Goal: Transaction & Acquisition: Purchase product/service

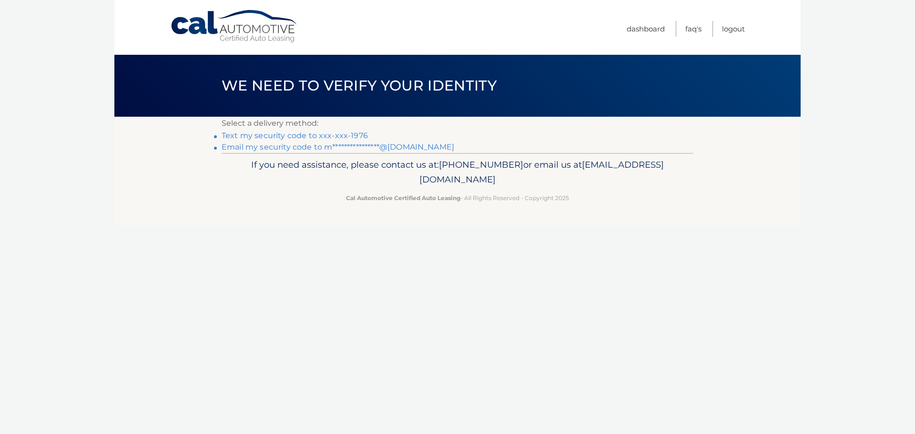
click at [311, 135] on link "Text my security code to xxx-xxx-1976" at bounding box center [295, 135] width 146 height 9
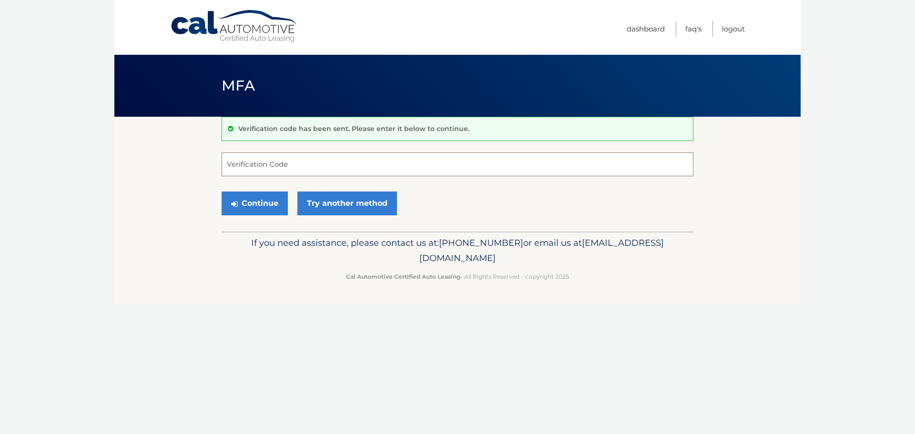
click at [398, 164] on input "Verification Code" at bounding box center [458, 164] width 472 height 24
type input "723330"
click at [222, 192] on button "Continue" at bounding box center [255, 204] width 66 height 24
click at [277, 206] on button "Continue" at bounding box center [255, 204] width 66 height 24
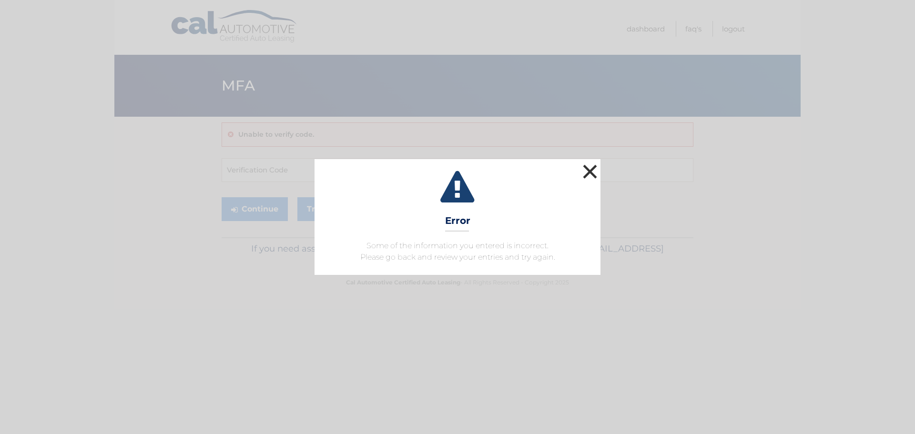
click at [586, 167] on button "×" at bounding box center [589, 171] width 19 height 19
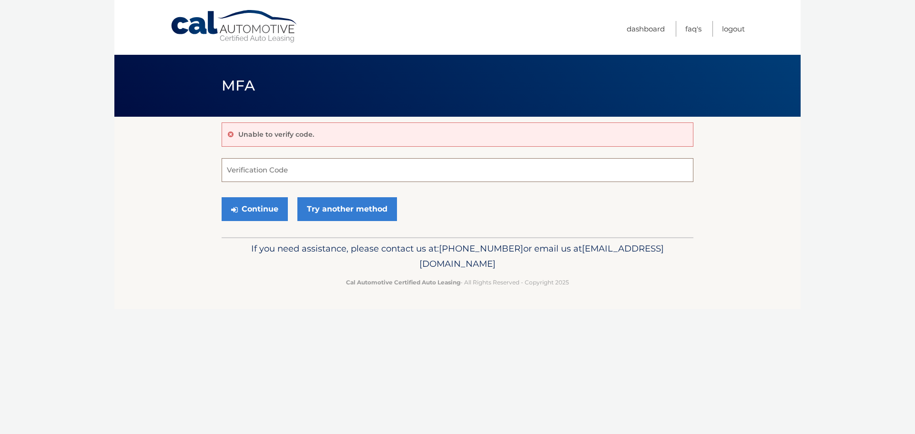
click at [322, 169] on input "Verification Code" at bounding box center [458, 170] width 472 height 24
type input "723330"
click at [222, 197] on button "Continue" at bounding box center [255, 209] width 66 height 24
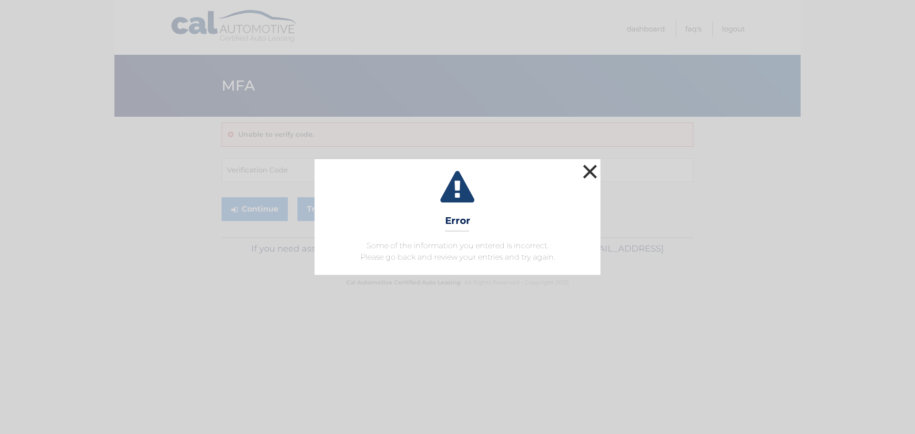
click at [593, 167] on button "×" at bounding box center [589, 171] width 19 height 19
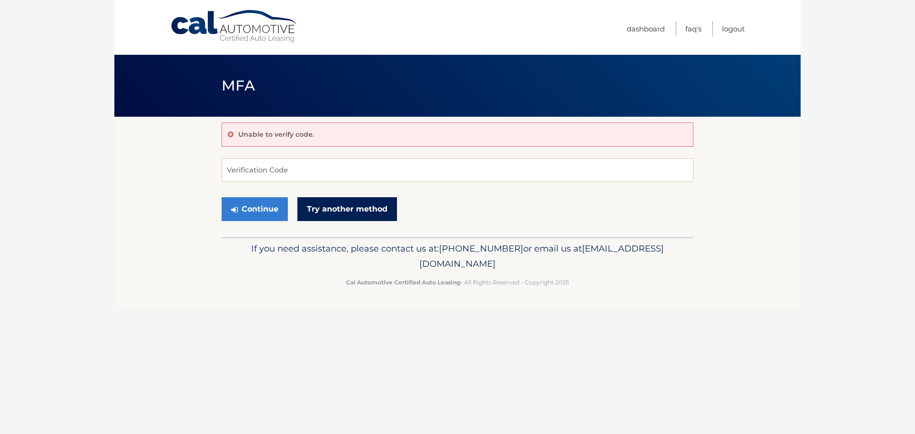
click at [328, 203] on link "Try another method" at bounding box center [347, 209] width 100 height 24
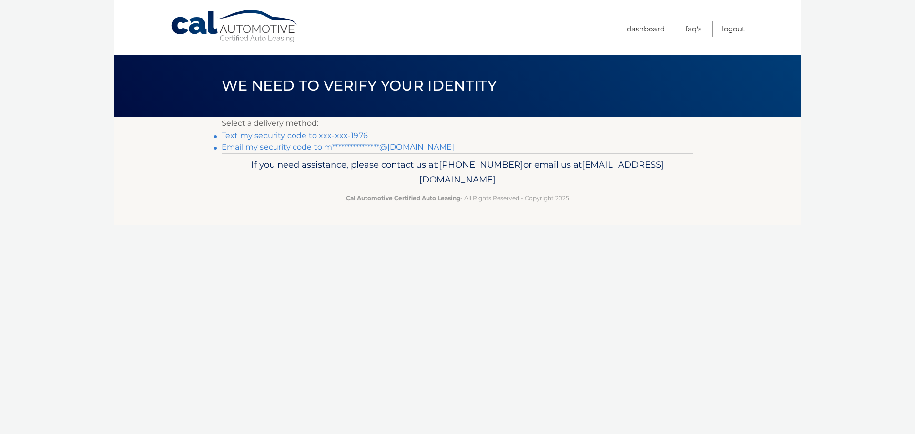
click at [300, 134] on link "Text my security code to xxx-xxx-1976" at bounding box center [295, 135] width 146 height 9
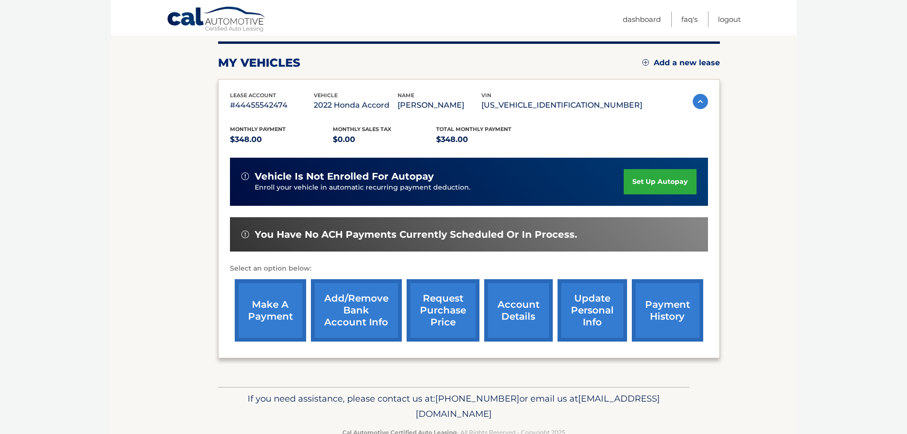
scroll to position [96, 0]
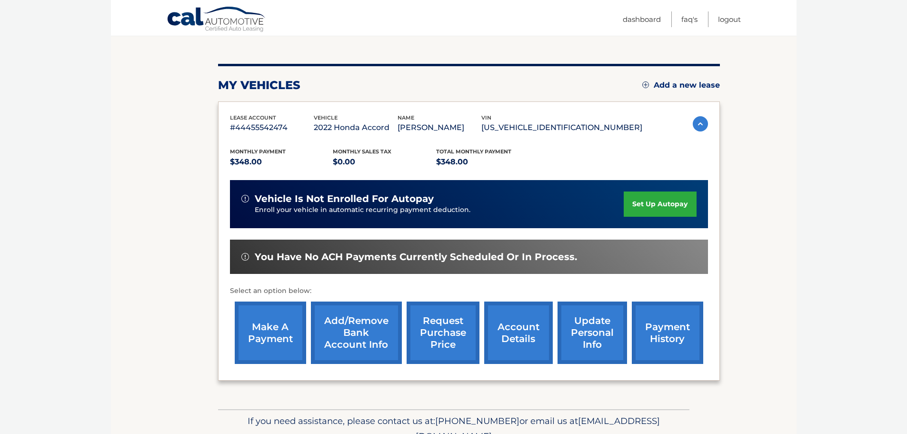
click at [287, 332] on link "make a payment" at bounding box center [270, 333] width 71 height 62
click at [665, 348] on link "payment history" at bounding box center [667, 333] width 71 height 62
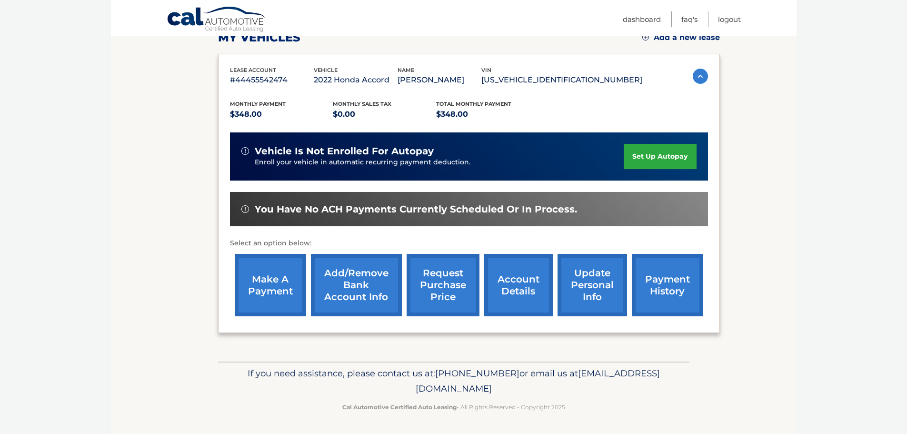
click at [273, 300] on link "make a payment" at bounding box center [270, 285] width 71 height 62
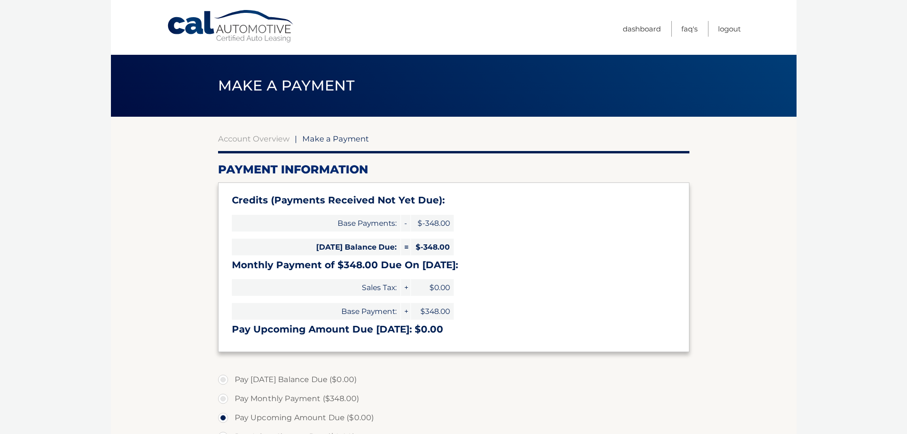
select select "NzY3YjM3Y2UtN2U5My00ZmQ0LThkNGMtMjY1NjIxY2JhZGUy"
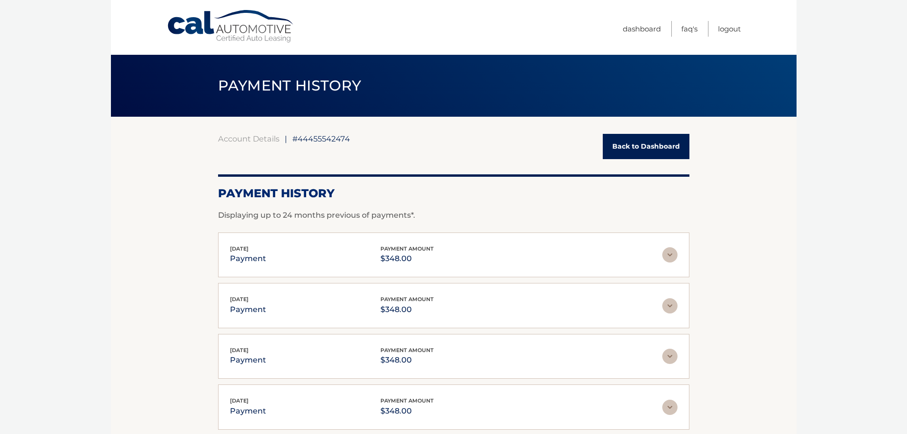
click at [672, 254] on img at bounding box center [670, 254] width 15 height 15
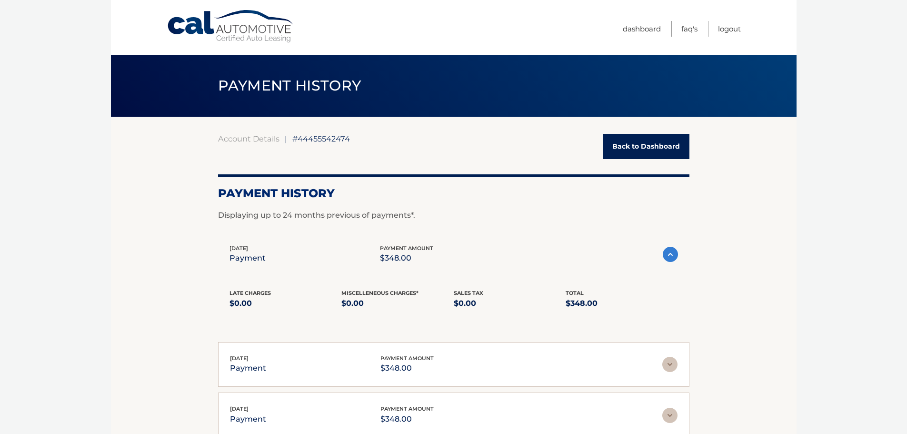
click at [665, 363] on img at bounding box center [670, 364] width 15 height 15
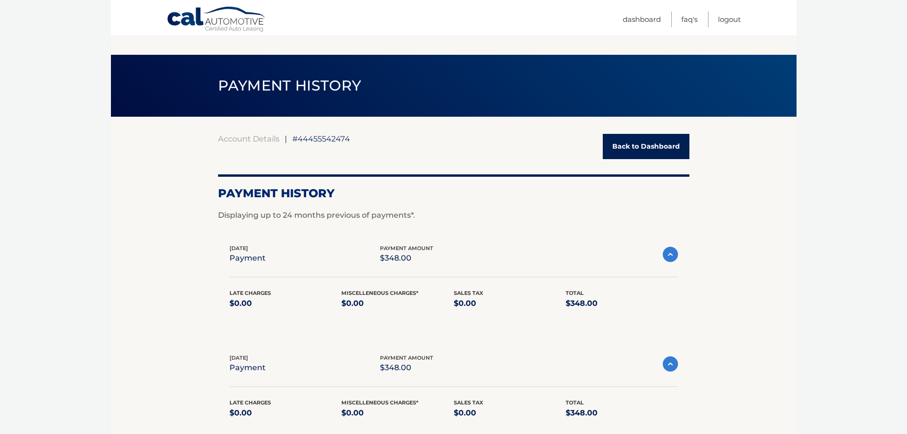
scroll to position [143, 0]
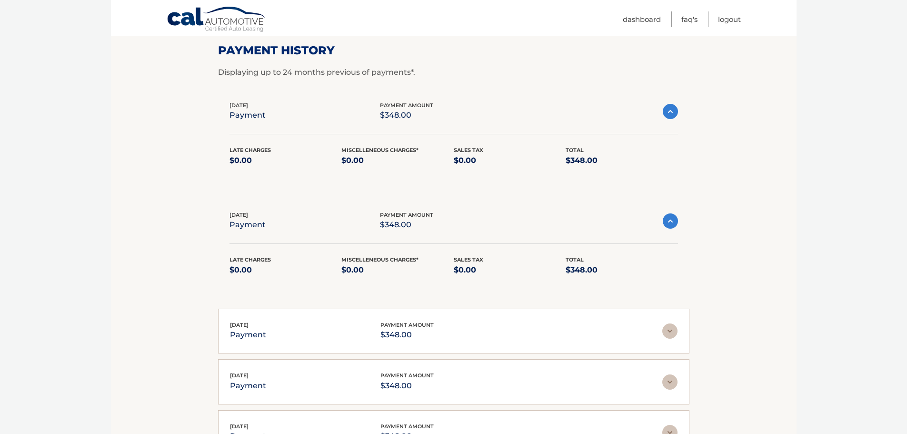
click at [662, 215] on div "Jul 10, 2025 payment payment amount $348.00" at bounding box center [446, 221] width 433 height 21
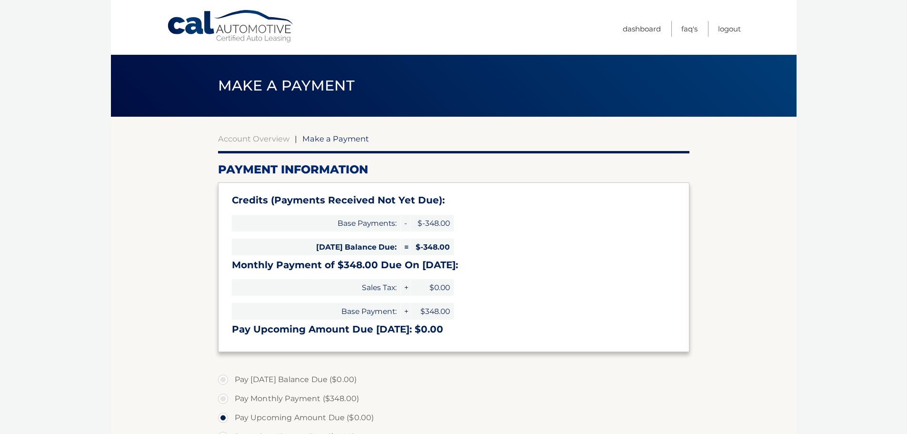
select select "NzY3YjM3Y2UtN2U5My00ZmQ0LThkNGMtMjY1NjIxY2JhZGUy"
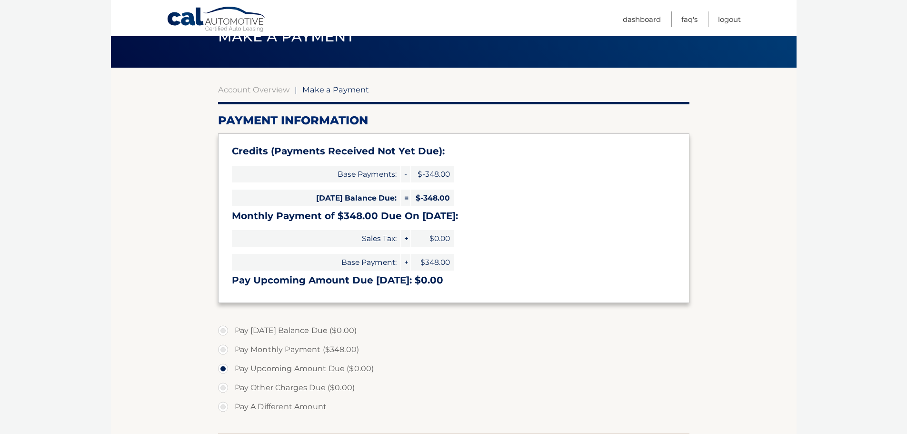
scroll to position [97, 0]
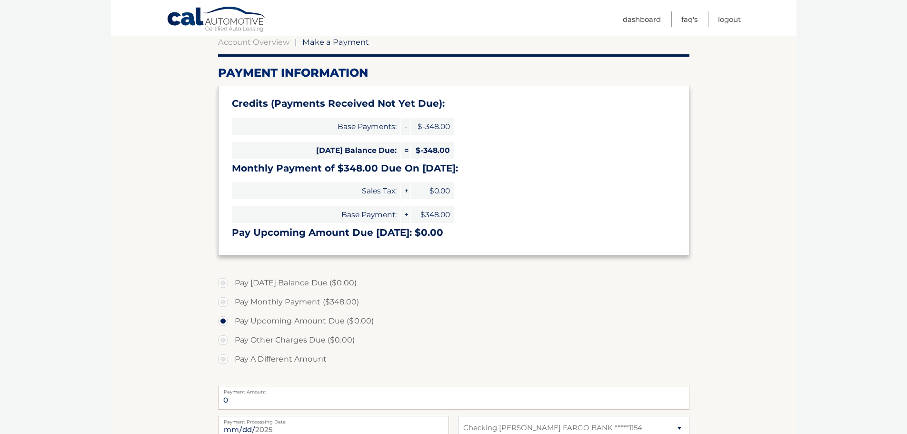
click at [278, 303] on label "Pay Monthly Payment ($348.00)" at bounding box center [454, 301] width 472 height 19
click at [232, 303] on input "Pay Monthly Payment ($348.00)" at bounding box center [227, 299] width 10 height 15
radio input "true"
type input "348.00"
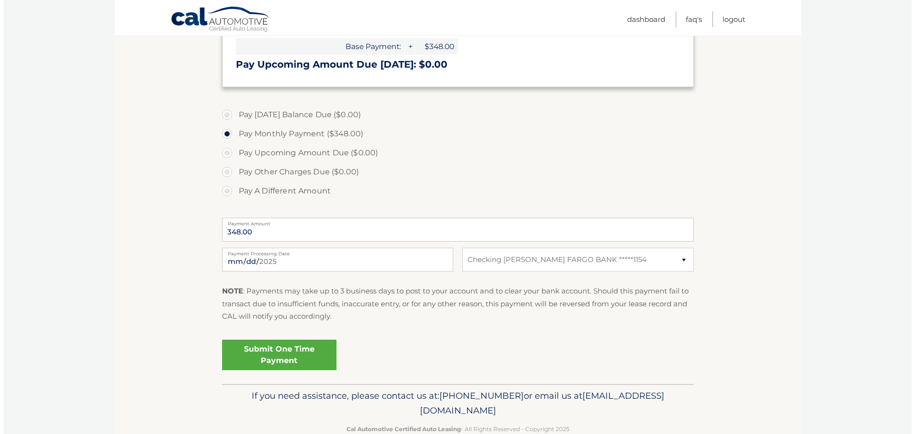
scroll to position [287, 0]
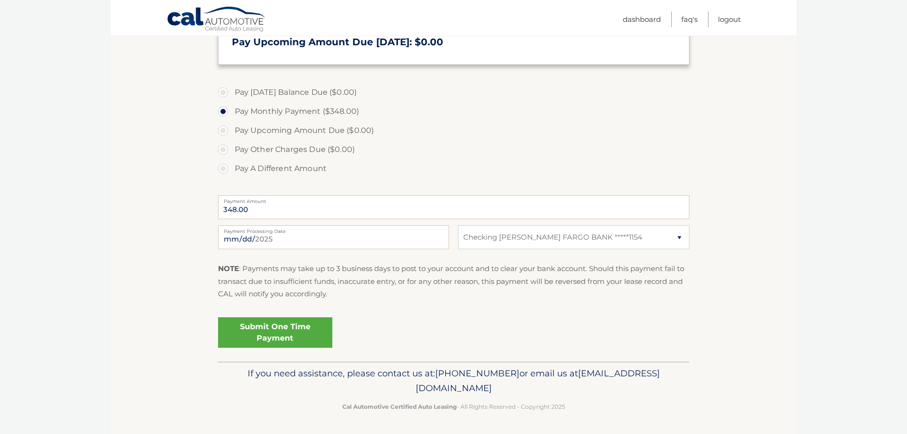
click at [305, 334] on link "Submit One Time Payment" at bounding box center [275, 332] width 114 height 30
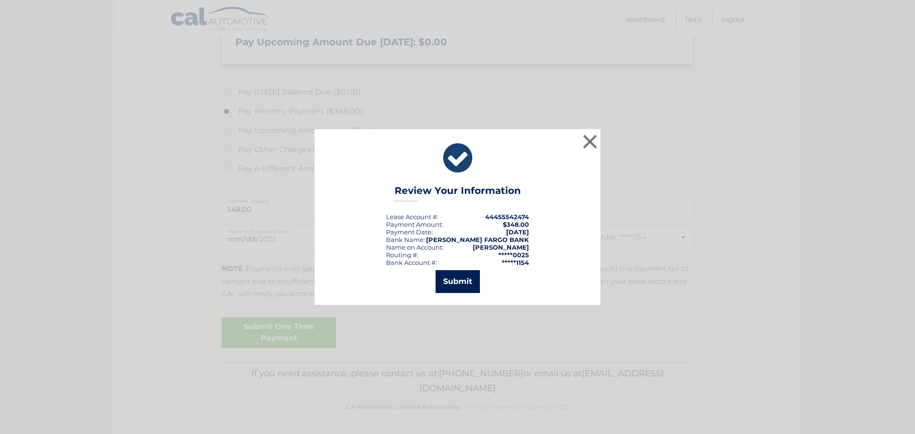
click at [468, 282] on button "Submit" at bounding box center [457, 281] width 44 height 23
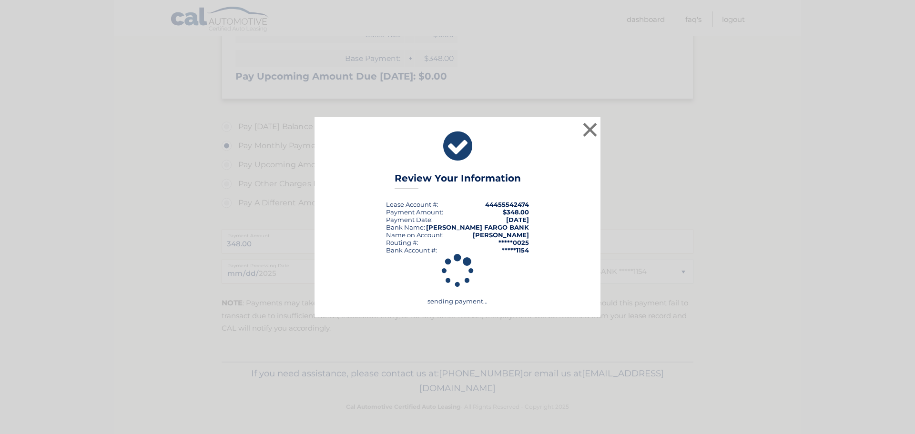
scroll to position [253, 0]
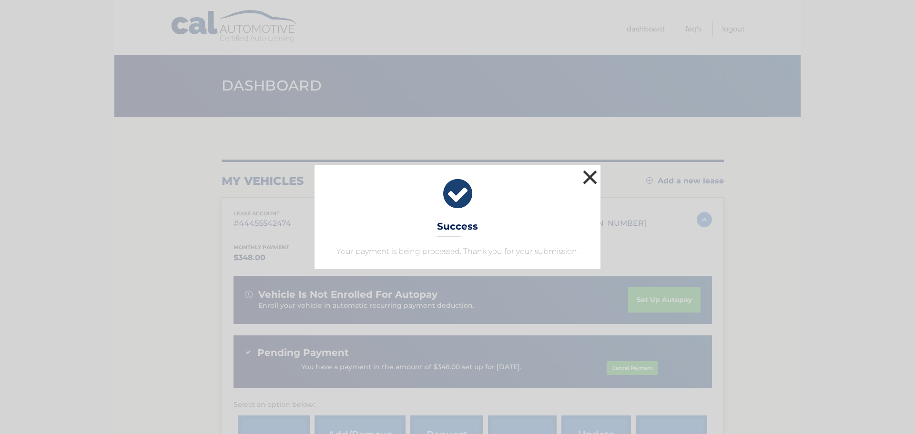
click at [587, 174] on button "×" at bounding box center [589, 177] width 19 height 19
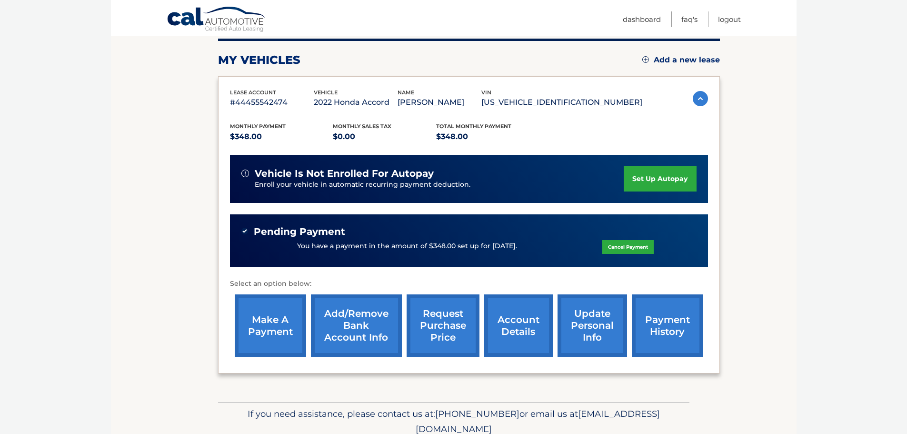
scroll to position [143, 0]
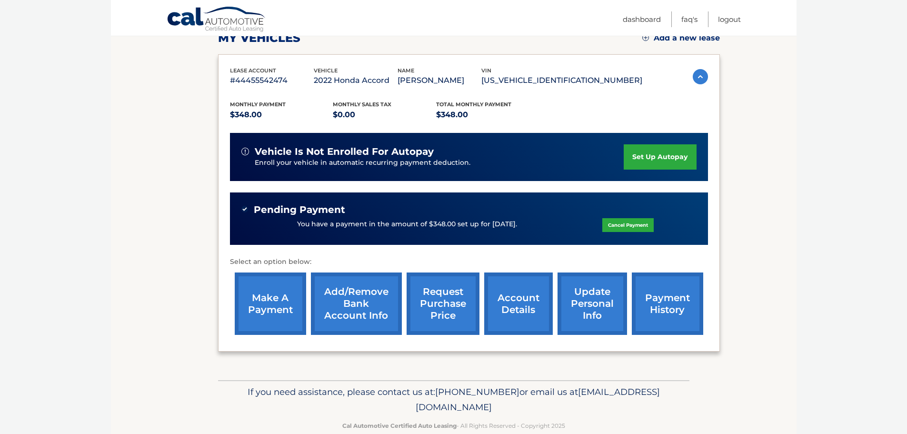
click at [535, 309] on link "account details" at bounding box center [518, 303] width 69 height 62
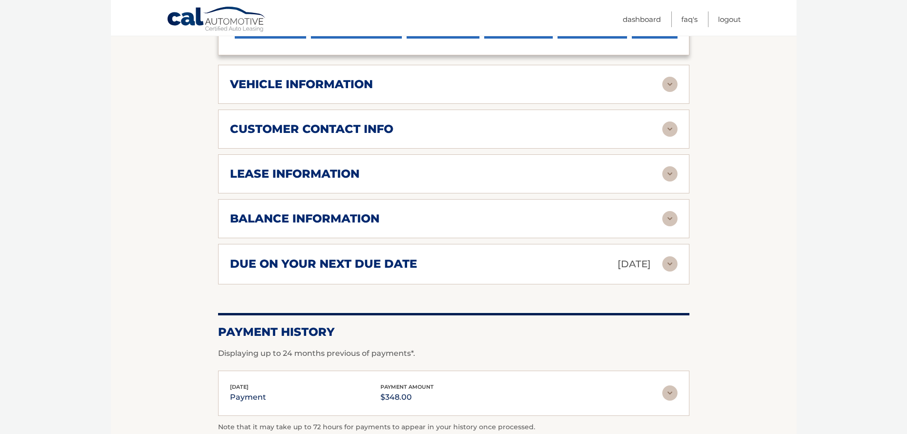
scroll to position [572, 0]
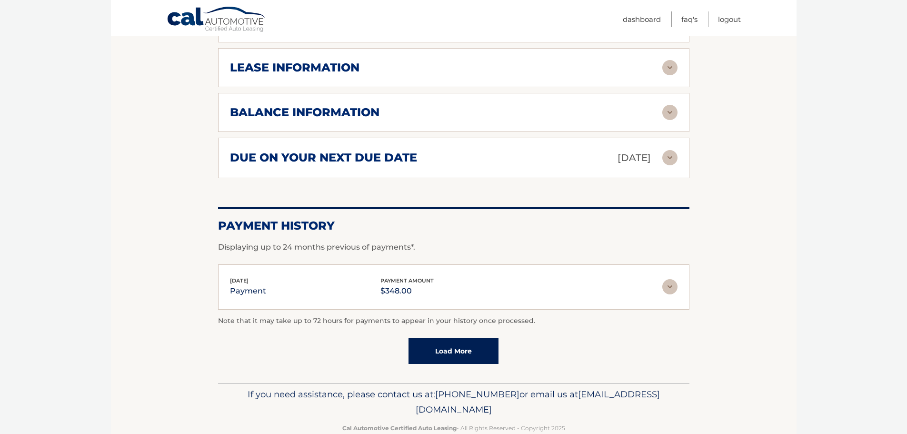
click at [670, 279] on img at bounding box center [670, 286] width 15 height 15
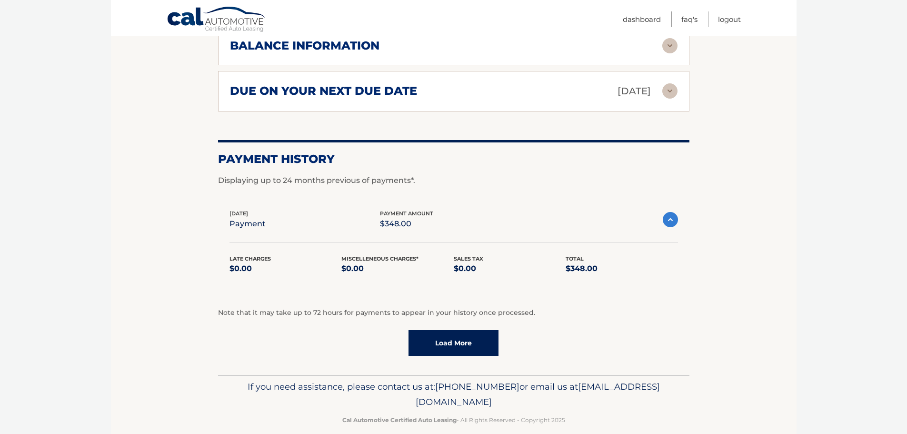
click at [464, 330] on link "Load More" at bounding box center [454, 343] width 90 height 26
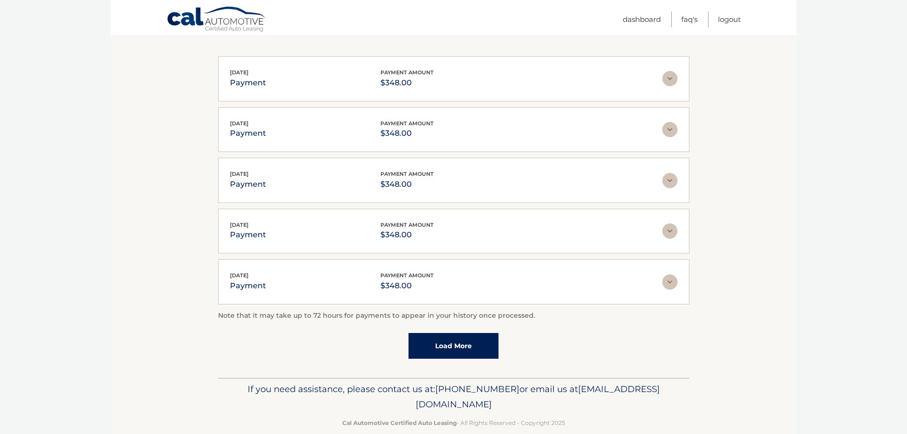
scroll to position [892, 0]
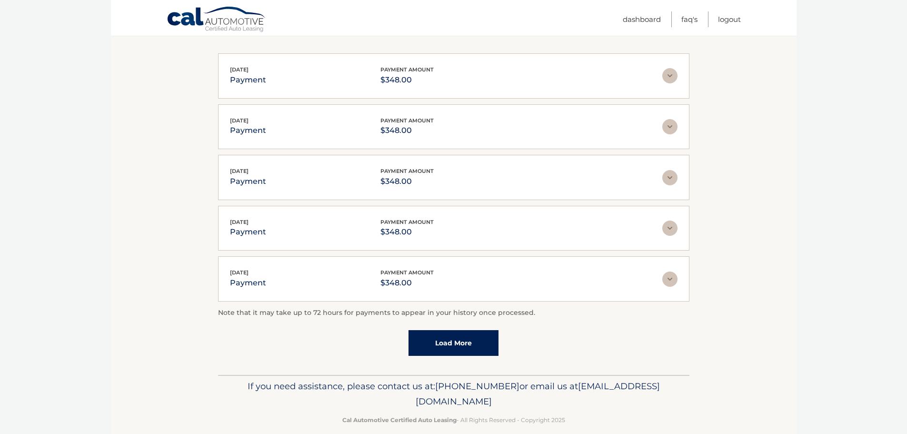
click at [641, 272] on div "Mar 20, 2025 payment payment amount $348.00" at bounding box center [446, 278] width 433 height 21
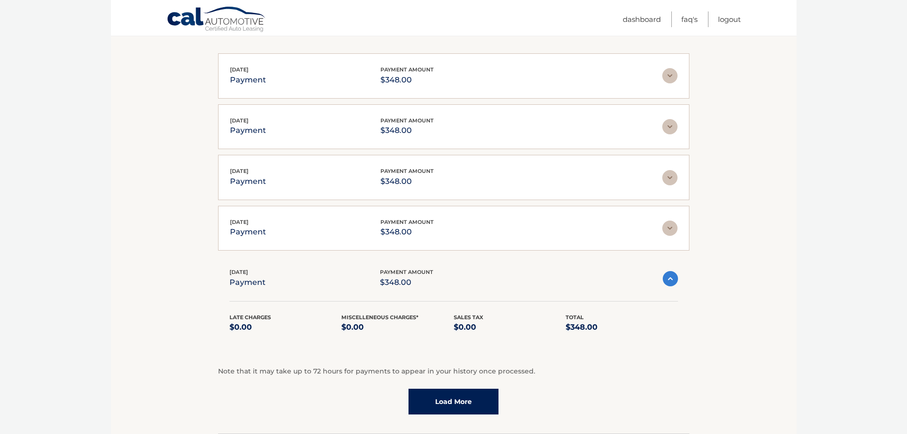
click at [664, 271] on img at bounding box center [670, 278] width 15 height 15
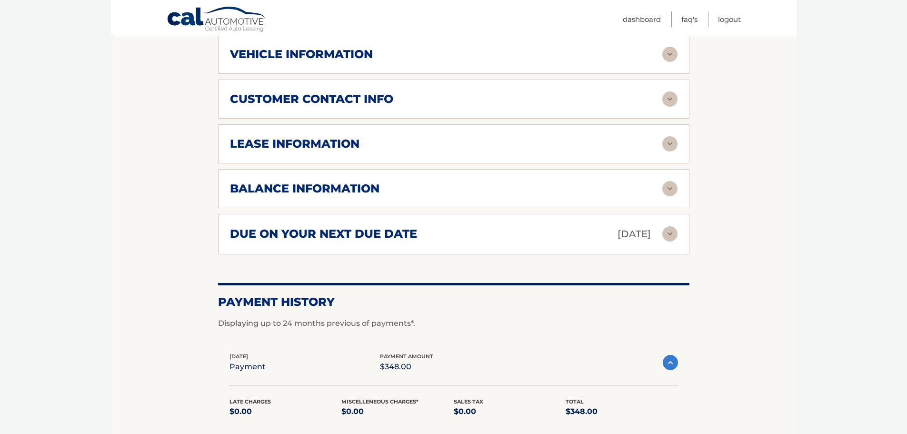
scroll to position [321, 0]
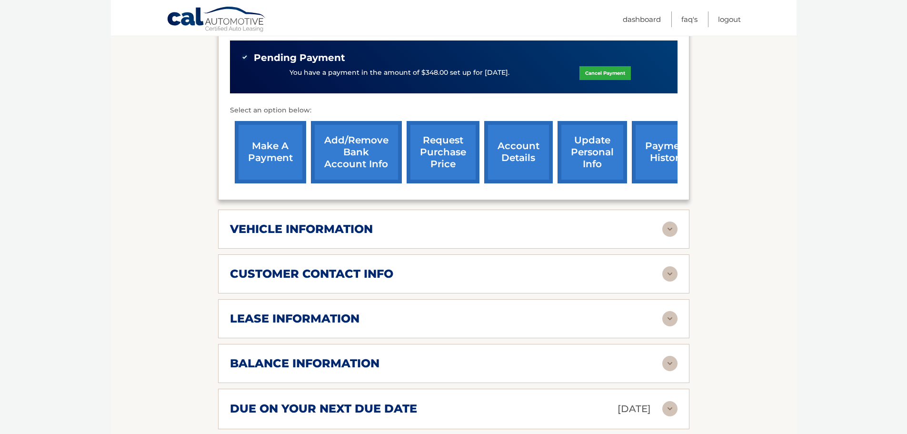
click at [379, 223] on div "vehicle information" at bounding box center [454, 229] width 448 height 15
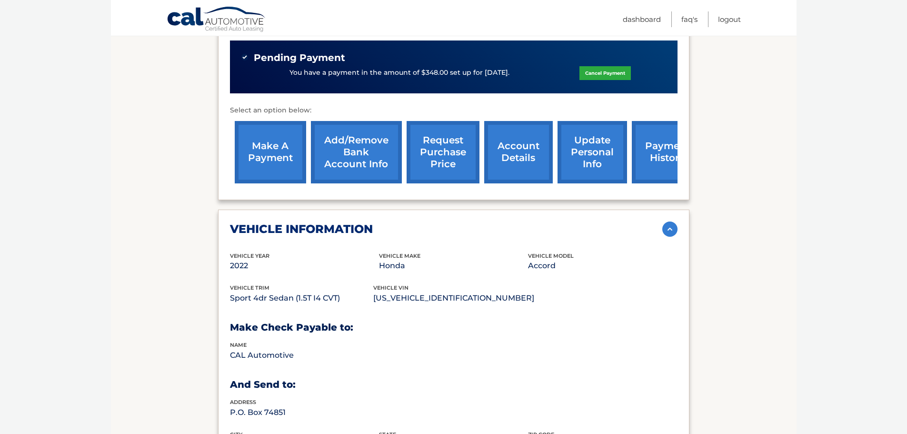
click at [668, 210] on div "vehicle information vehicle Year 2022 vehicle make Honda vehicle model Accord v…" at bounding box center [454, 342] width 472 height 265
click at [677, 222] on img at bounding box center [670, 229] width 15 height 15
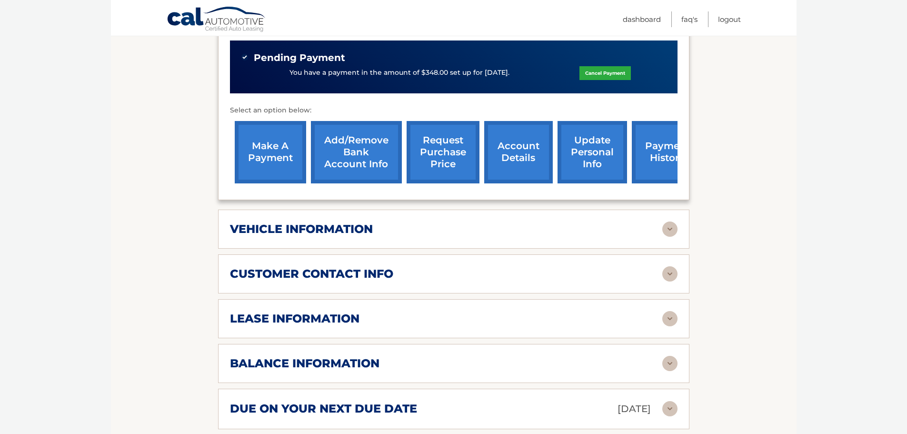
click at [663, 139] on link "payment history" at bounding box center [667, 152] width 71 height 62
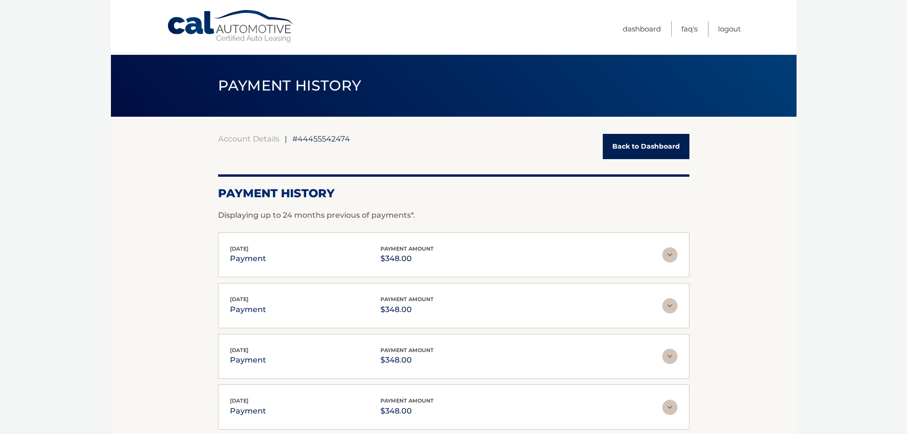
scroll to position [48, 0]
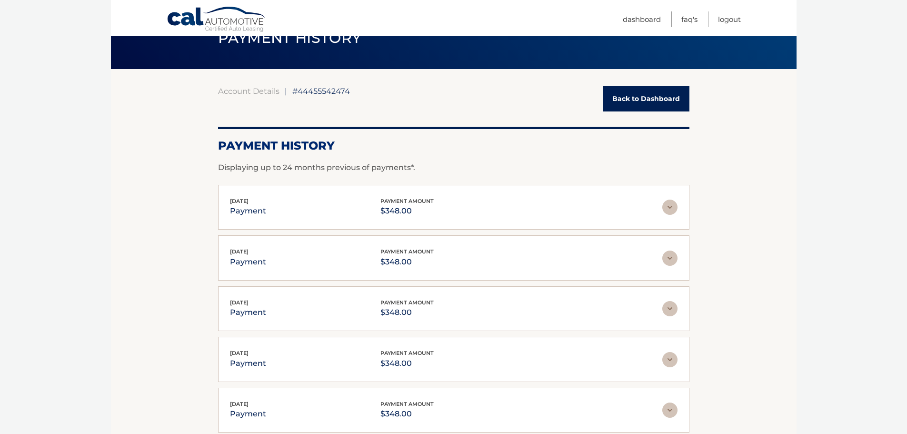
click at [666, 202] on img at bounding box center [670, 207] width 15 height 15
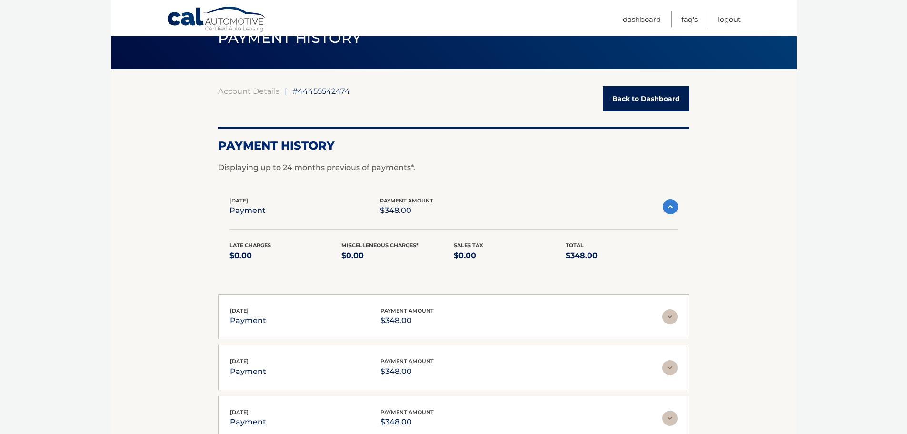
click at [637, 101] on link "Back to Dashboard" at bounding box center [646, 98] width 87 height 25
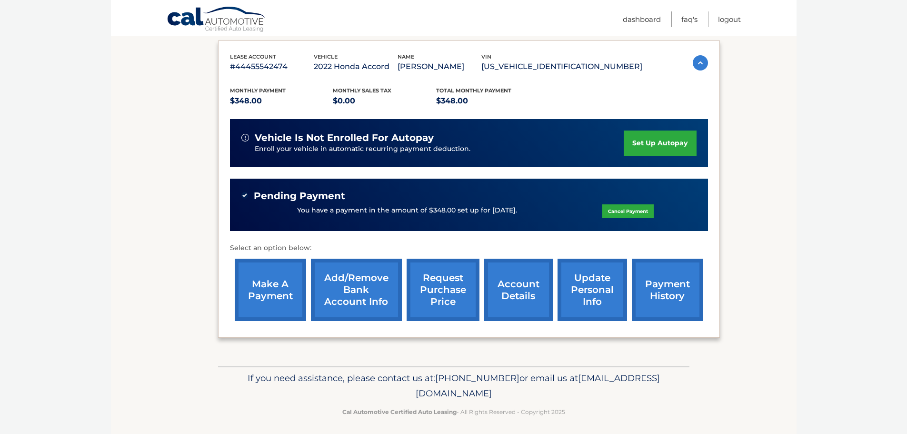
scroll to position [161, 0]
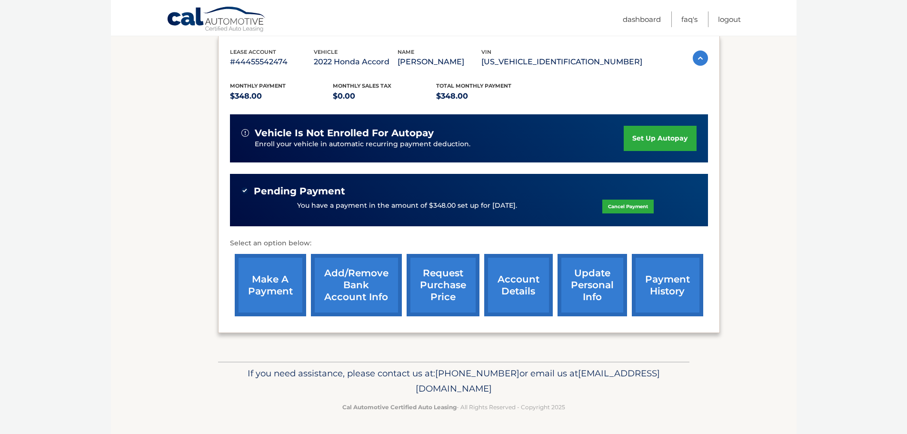
click at [511, 298] on link "account details" at bounding box center [518, 285] width 69 height 62
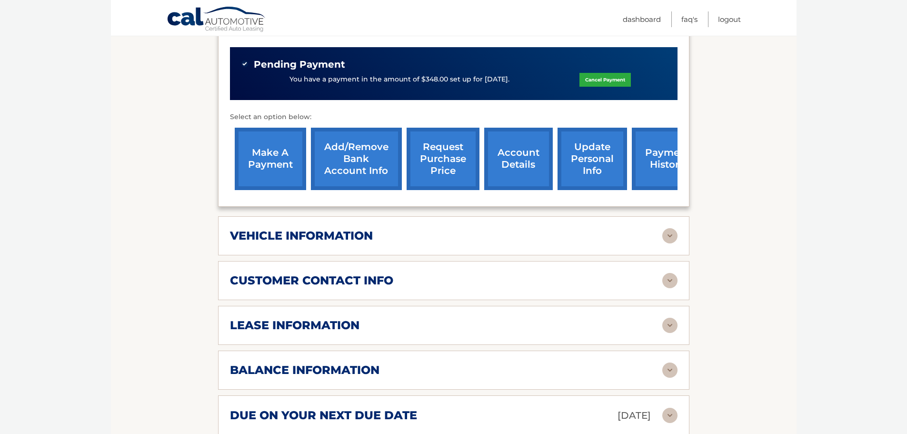
scroll to position [333, 0]
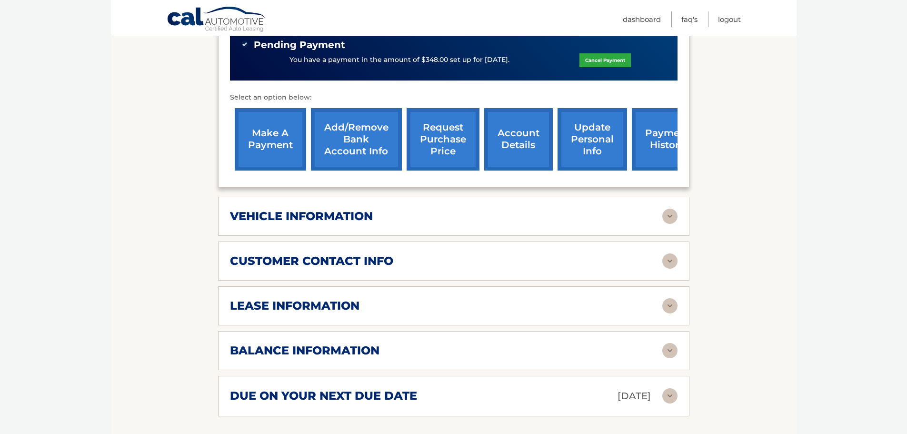
click at [422, 254] on div "customer contact info" at bounding box center [446, 261] width 433 height 14
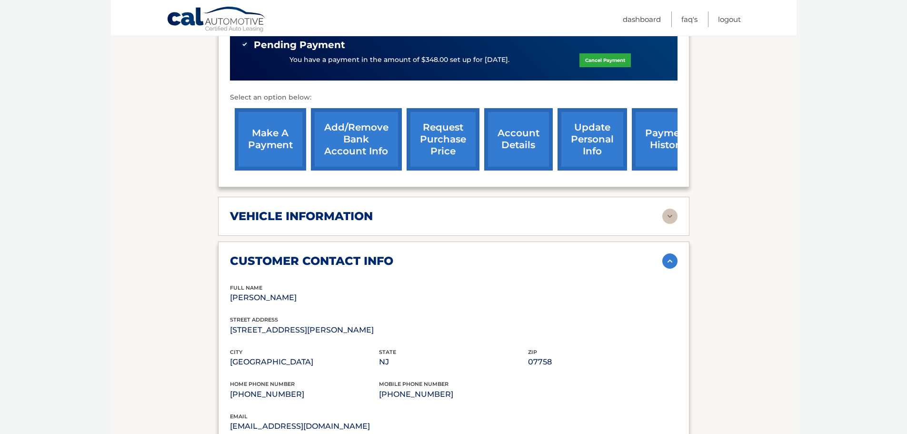
click at [422, 254] on div "customer contact info" at bounding box center [446, 261] width 433 height 14
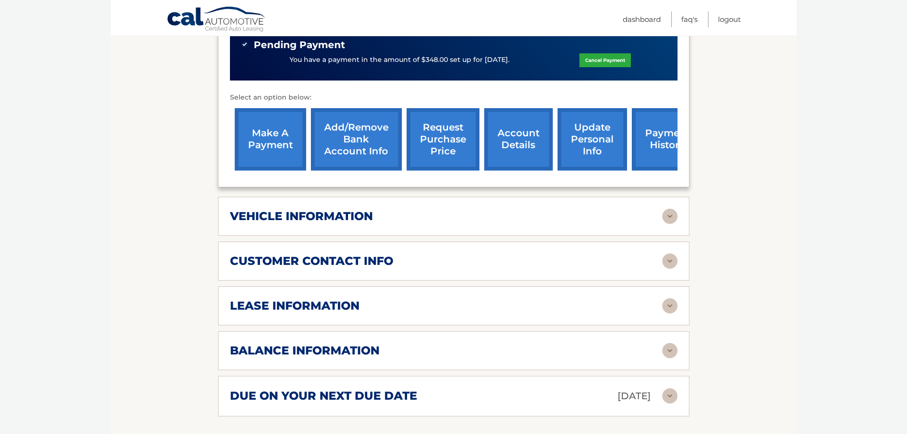
click at [355, 302] on div "lease information Contract Start Date Jan 28, 2023 Term 39 Maturity Date Apr 28…" at bounding box center [454, 305] width 472 height 39
click at [344, 343] on h2 "balance information" at bounding box center [305, 350] width 150 height 14
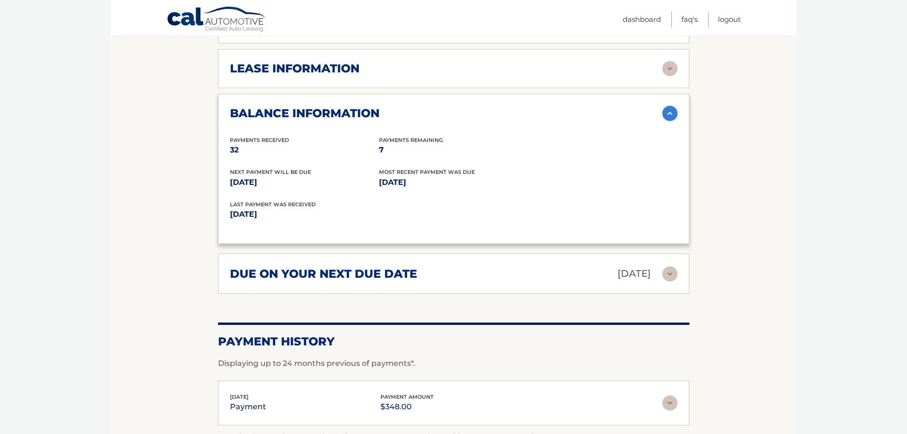
scroll to position [572, 0]
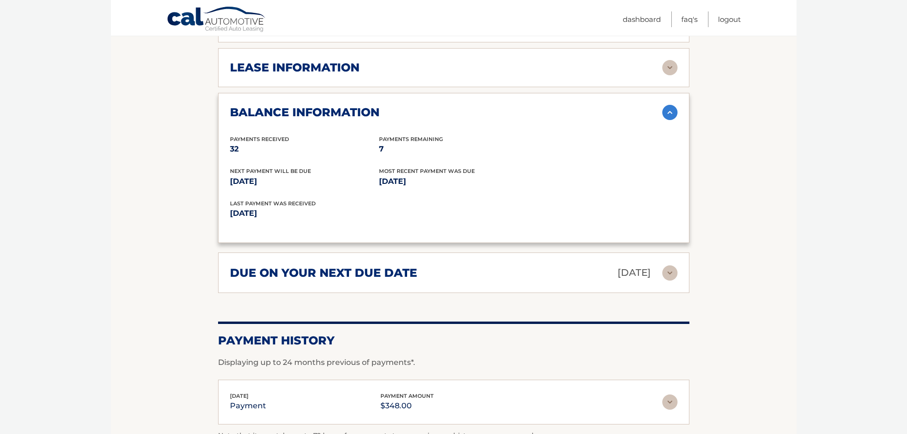
click at [665, 265] on img at bounding box center [670, 272] width 15 height 15
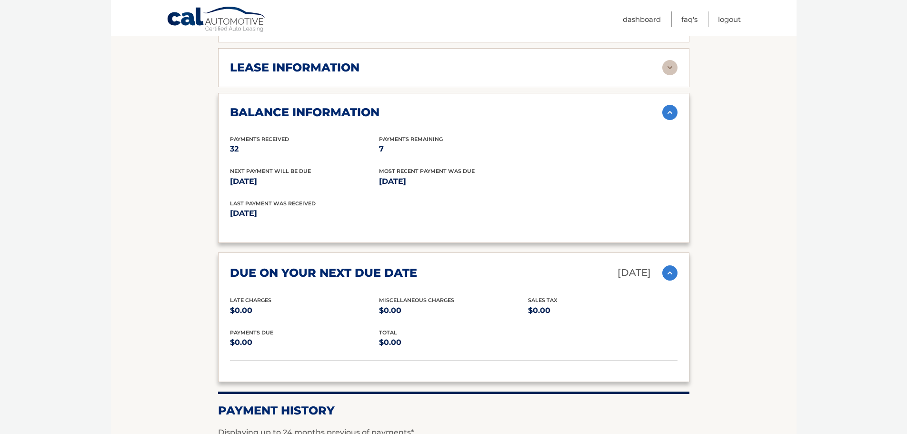
click at [665, 265] on img at bounding box center [670, 272] width 15 height 15
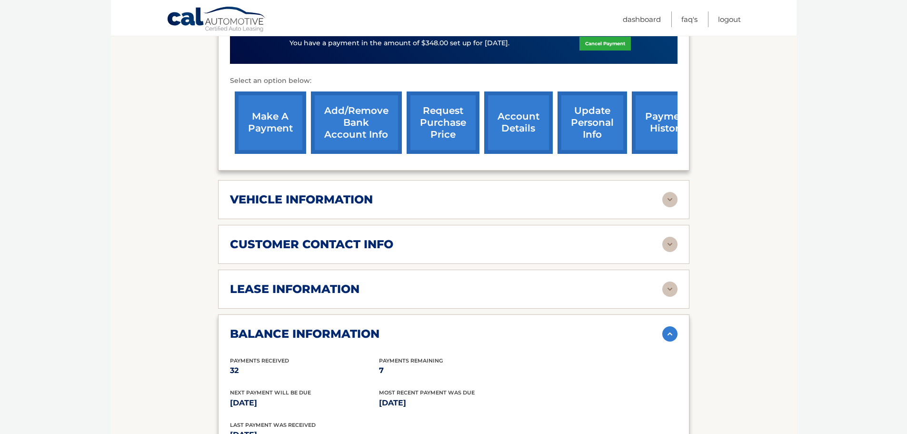
scroll to position [333, 0]
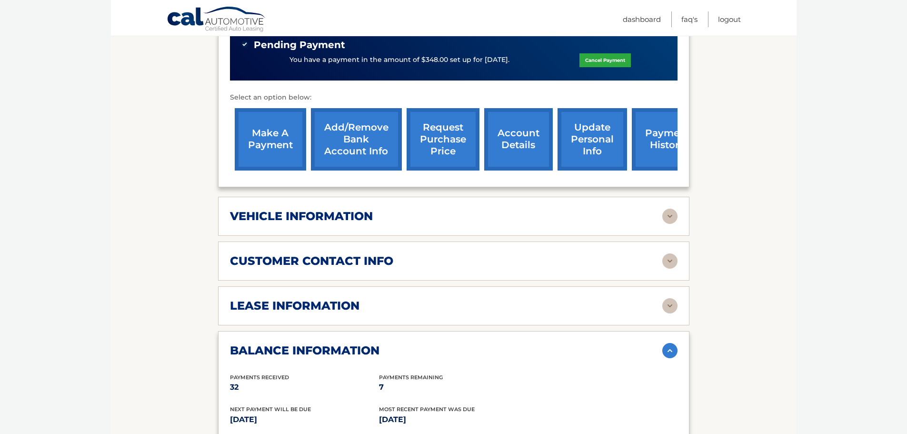
click at [675, 343] on img at bounding box center [670, 350] width 15 height 15
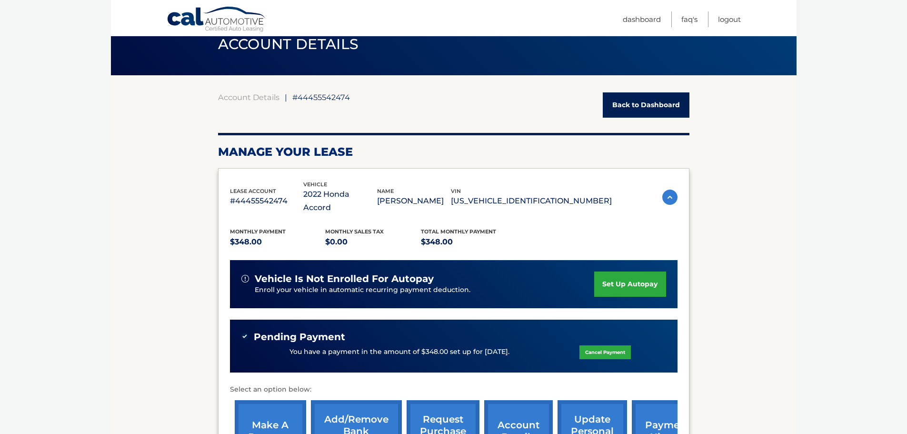
scroll to position [0, 0]
